Goal: Find specific page/section: Find specific page/section

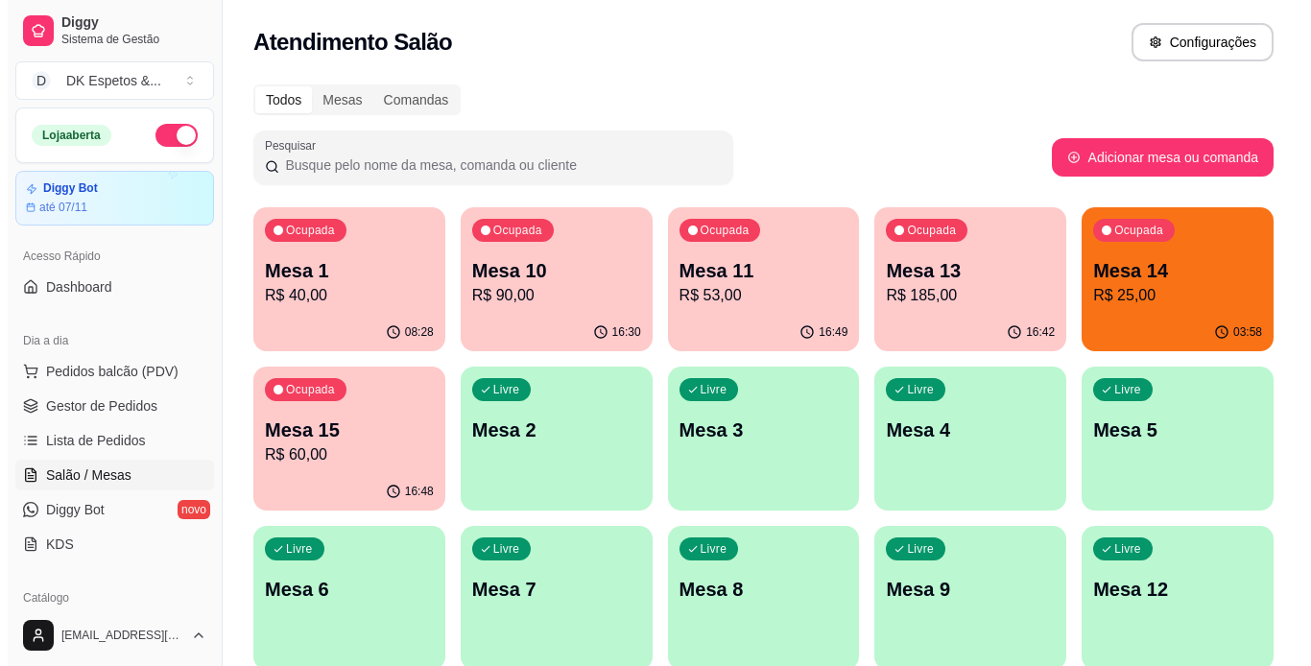
scroll to position [174, 0]
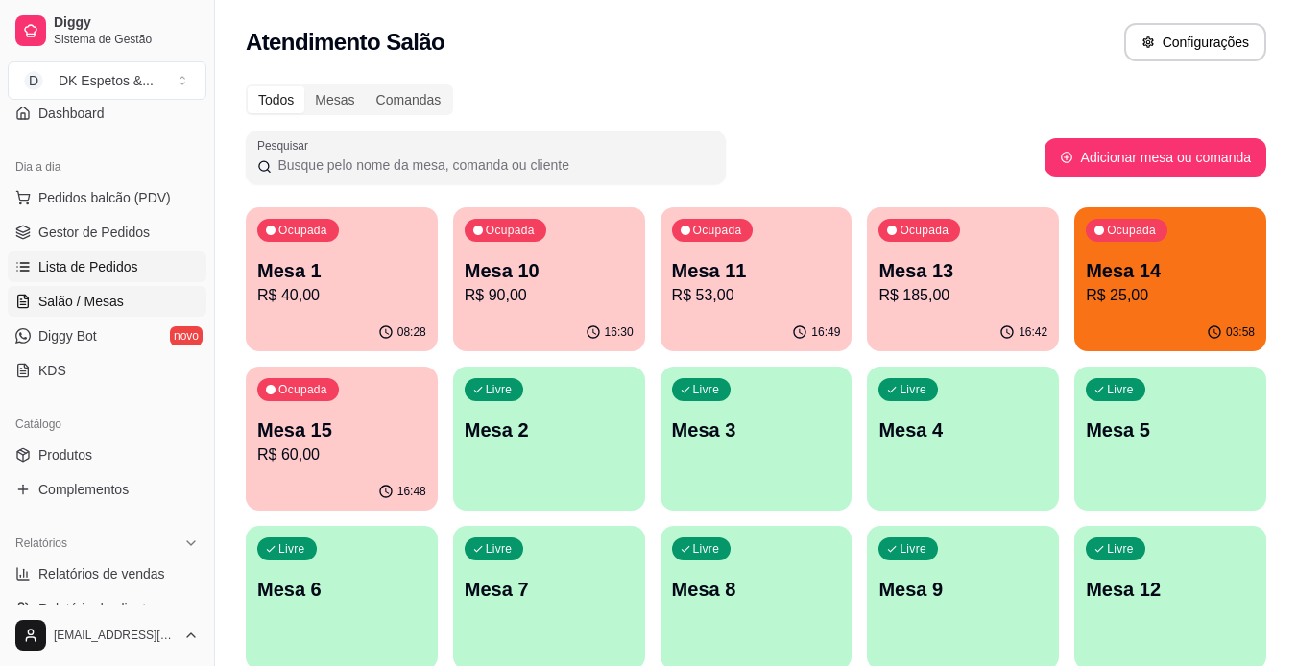
click at [92, 272] on span "Lista de Pedidos" at bounding box center [88, 266] width 100 height 19
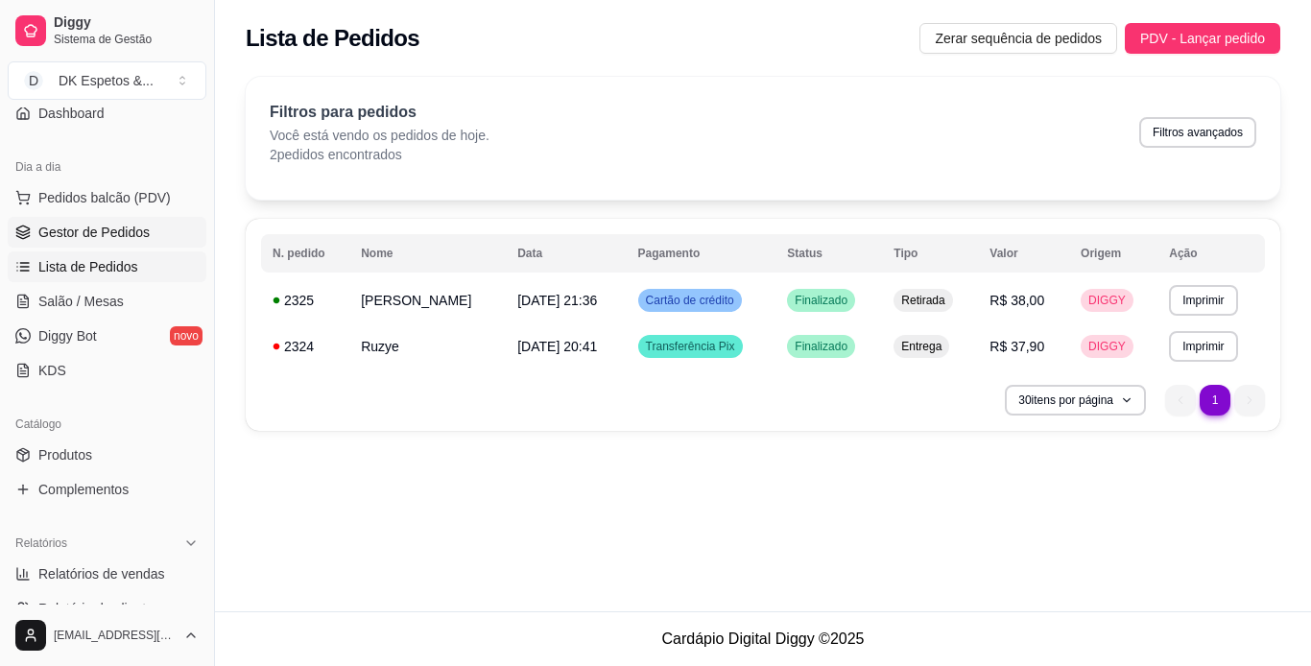
click at [91, 233] on span "Gestor de Pedidos" at bounding box center [93, 232] width 111 height 19
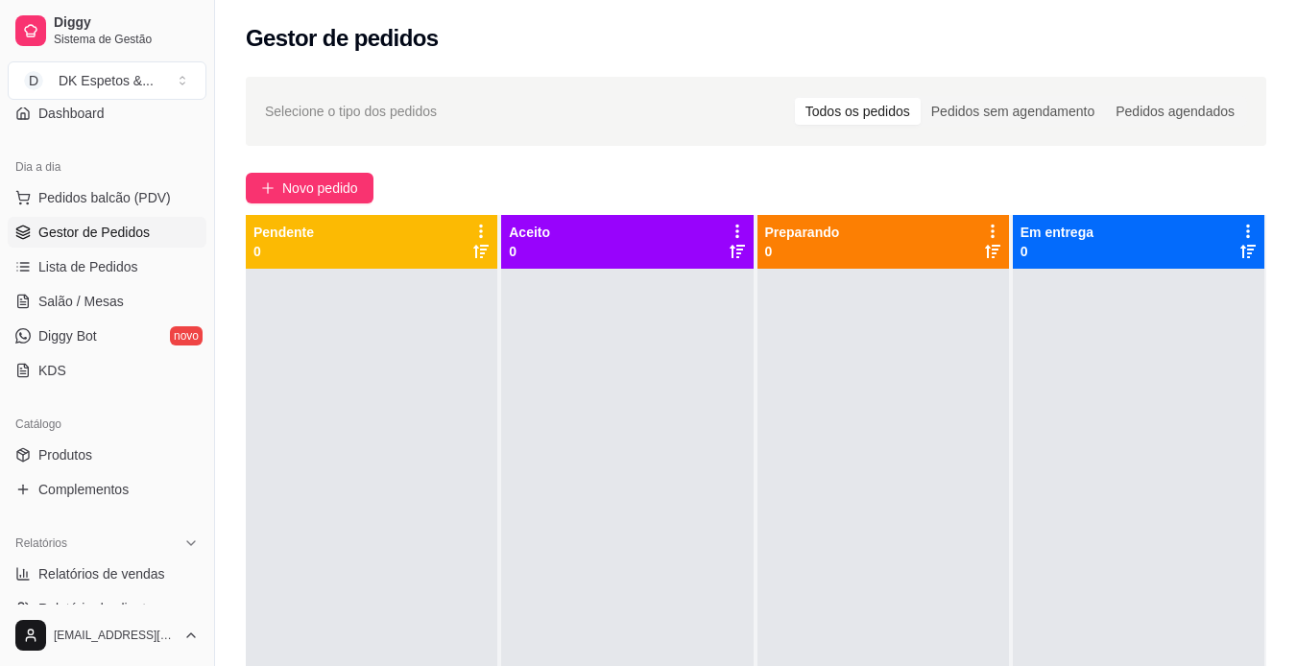
click at [110, 176] on div "Dia a dia" at bounding box center [107, 167] width 199 height 31
click at [111, 195] on span "Pedidos balcão (PDV)" at bounding box center [104, 197] width 132 height 19
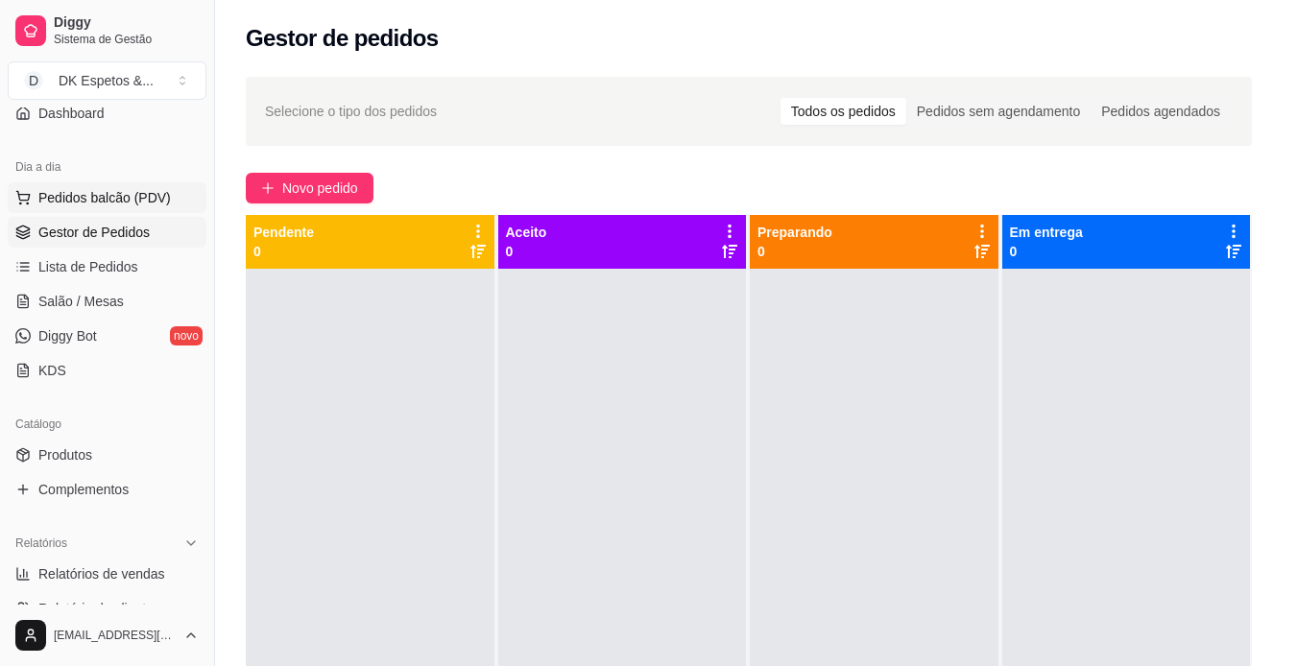
click at [111, 195] on div "Item avulso" at bounding box center [137, 211] width 192 height 56
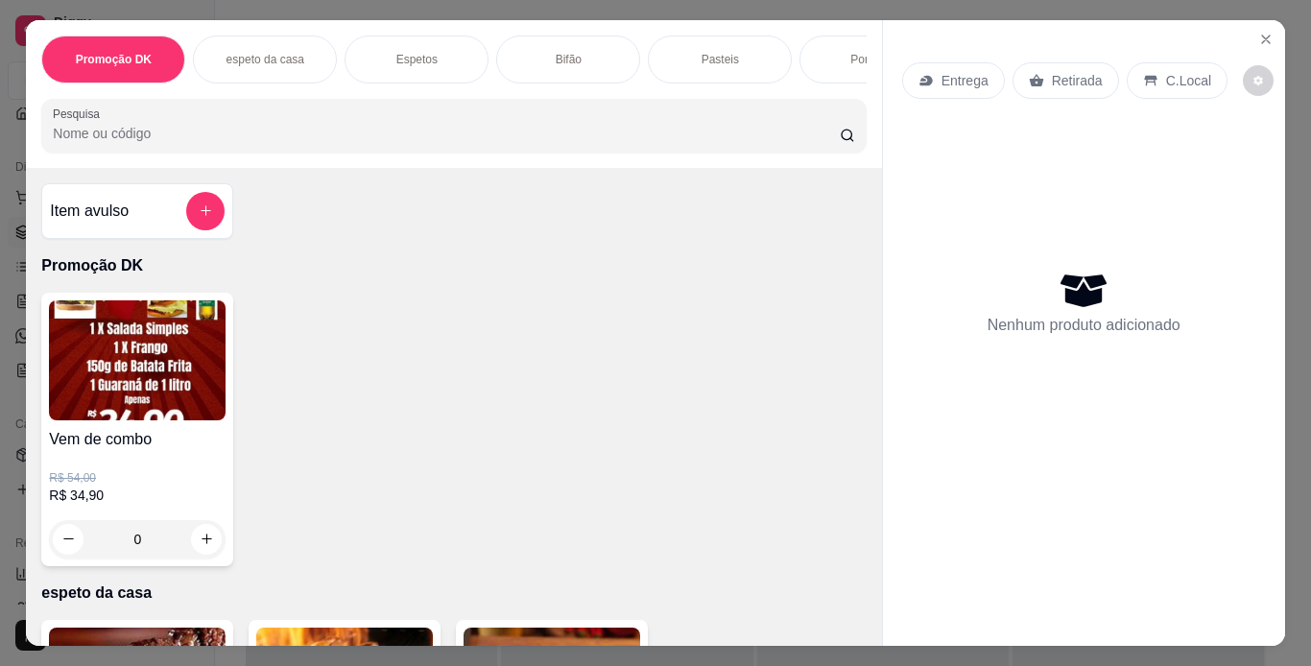
click at [250, 66] on div "espeto da casa" at bounding box center [265, 60] width 144 height 48
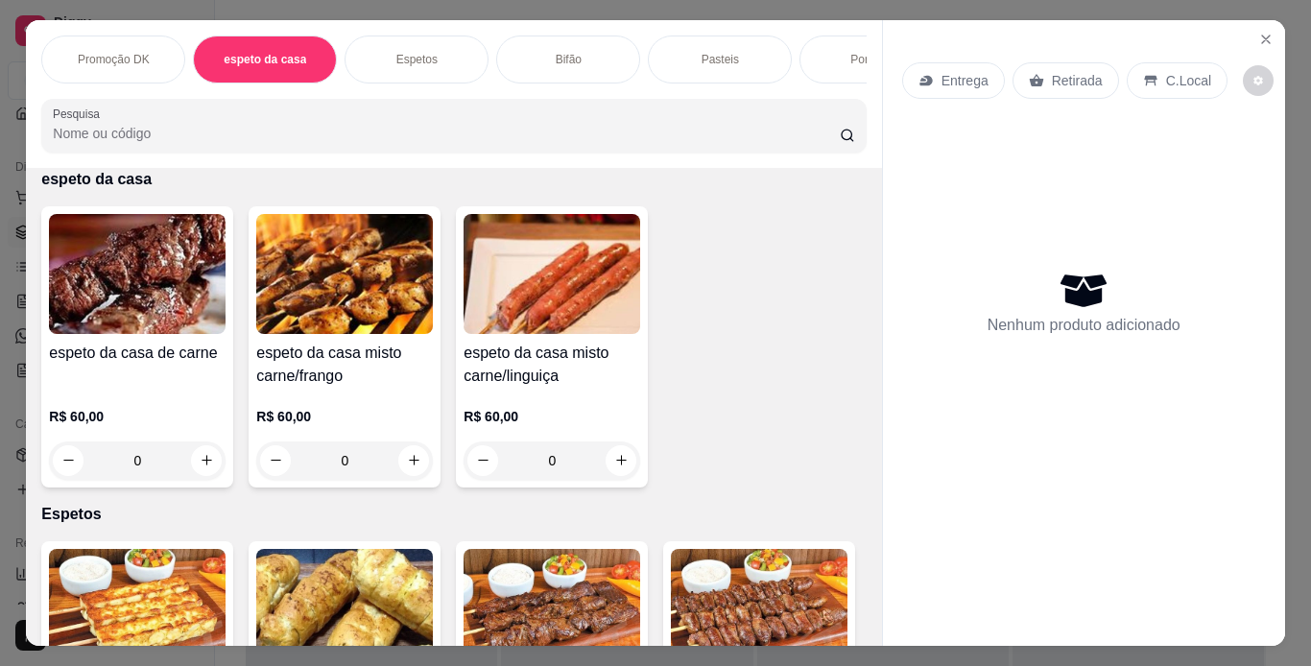
click at [0, 47] on div "Promoção DK espeto da casa Espetos Bifão Pasteis Porçoes Sobá e yakissoba Lanch…" at bounding box center [655, 333] width 1311 height 666
drag, startPoint x: 0, startPoint y: 47, endPoint x: 560, endPoint y: 2, distance: 562.3
click at [560, 2] on div "Promoção DK espeto da casa Espetos Bifão Pasteis Porçoes Sobá e yakissoba Lanch…" at bounding box center [655, 333] width 1311 height 666
click at [1262, 36] on icon "Close" at bounding box center [1266, 40] width 8 height 8
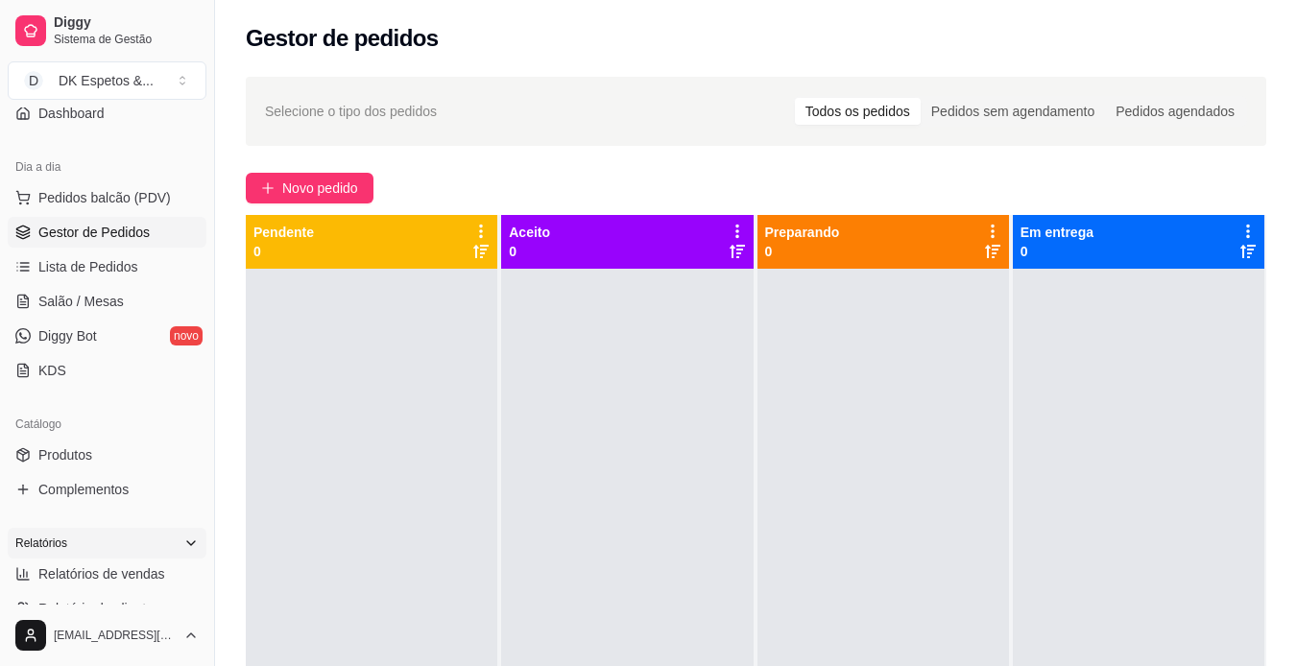
scroll to position [135, 0]
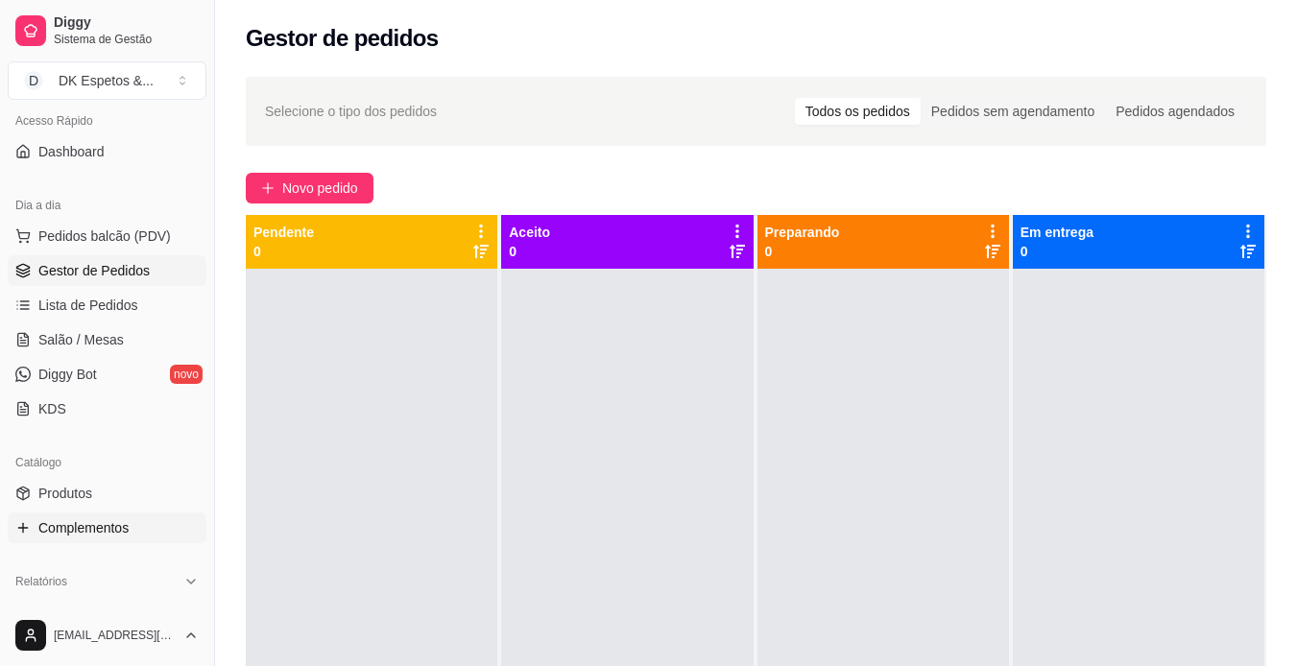
click at [88, 521] on span "Complementos" at bounding box center [83, 527] width 90 height 19
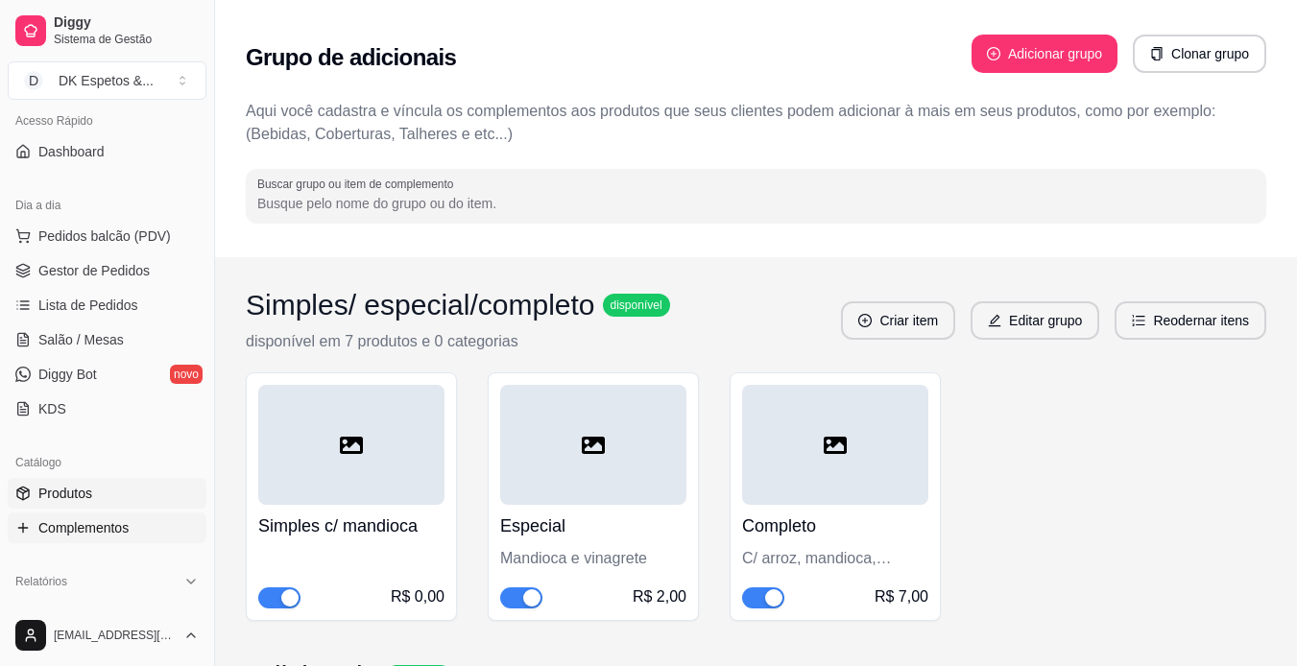
click at [96, 499] on link "Produtos" at bounding box center [107, 493] width 199 height 31
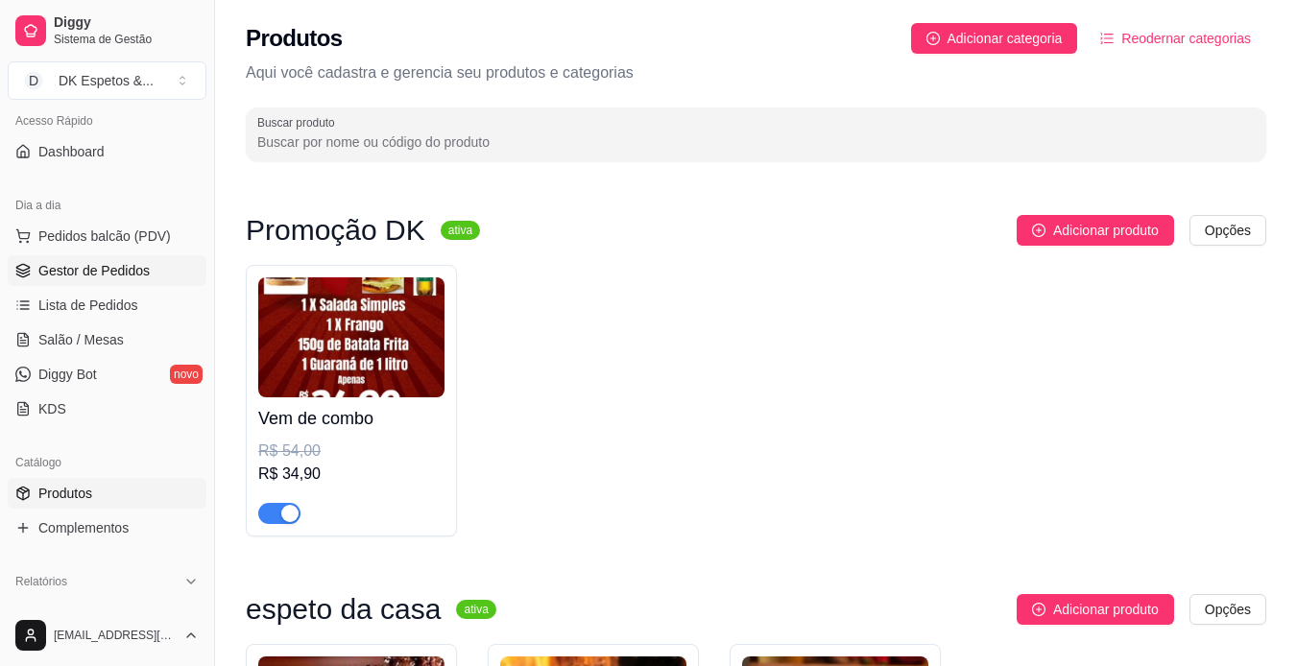
click at [144, 277] on span "Gestor de Pedidos" at bounding box center [93, 270] width 111 height 19
